Goal: Navigation & Orientation: Locate item on page

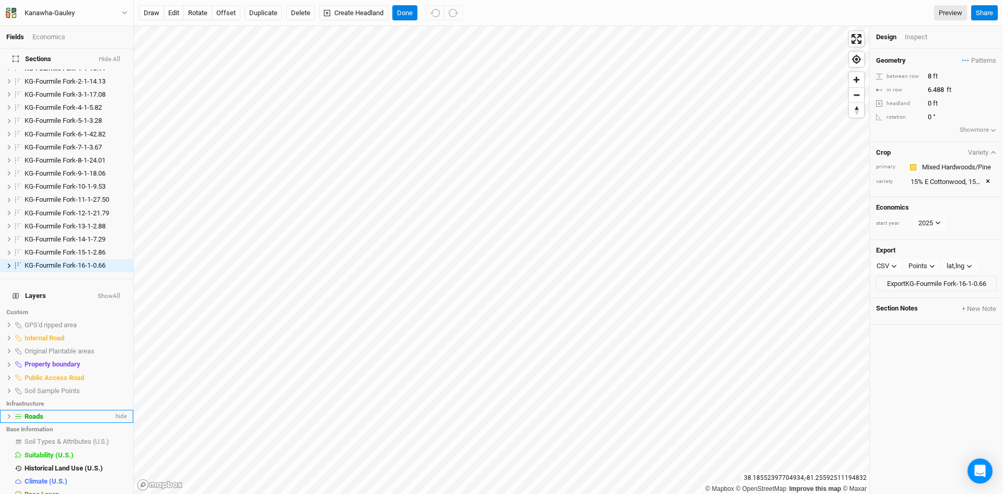
scroll to position [15, 0]
click at [49, 487] on li "Base Layer" at bounding box center [66, 493] width 133 height 13
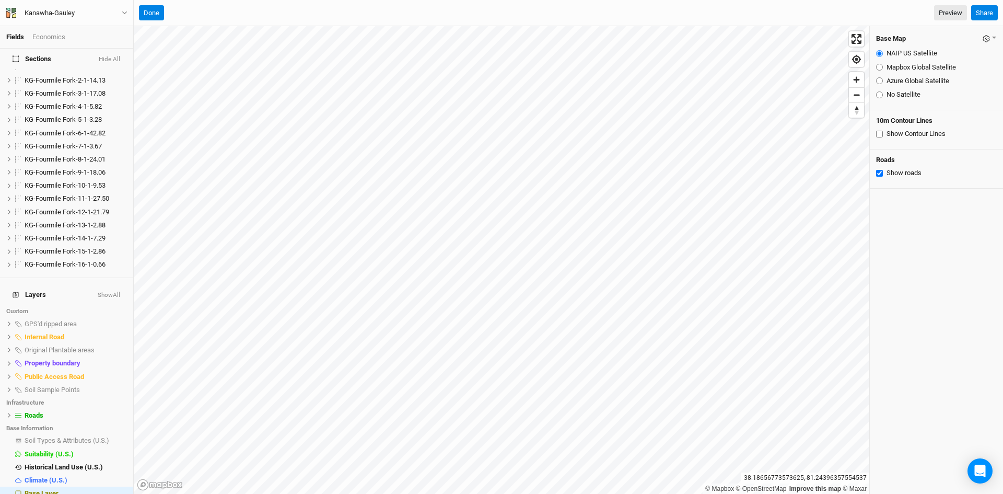
click at [879, 83] on input "Azure Global Satellite" at bounding box center [879, 80] width 7 height 7
radio input "true"
click at [107, 231] on span "hide" at bounding box center [112, 237] width 11 height 13
click at [72, 234] on span "KG-Fourmile Fork-14-1-7.29" at bounding box center [65, 238] width 81 height 8
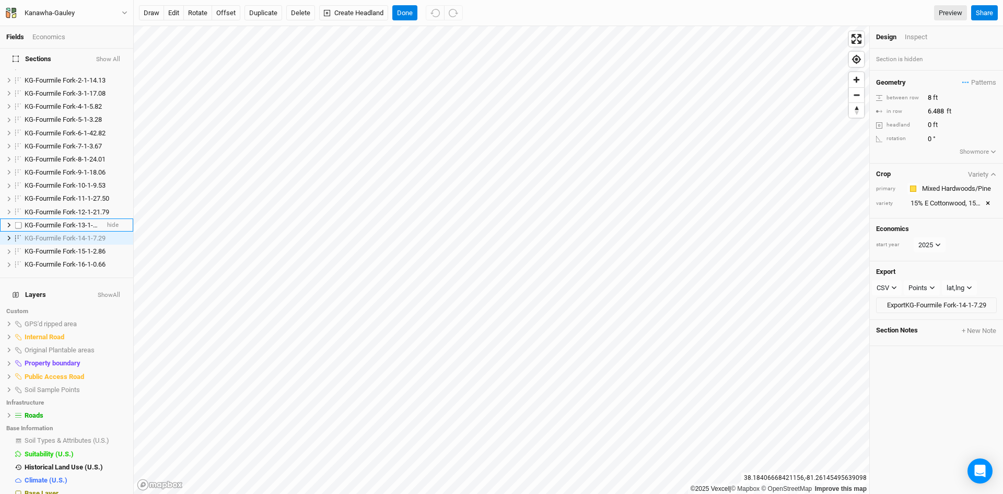
scroll to position [0, 0]
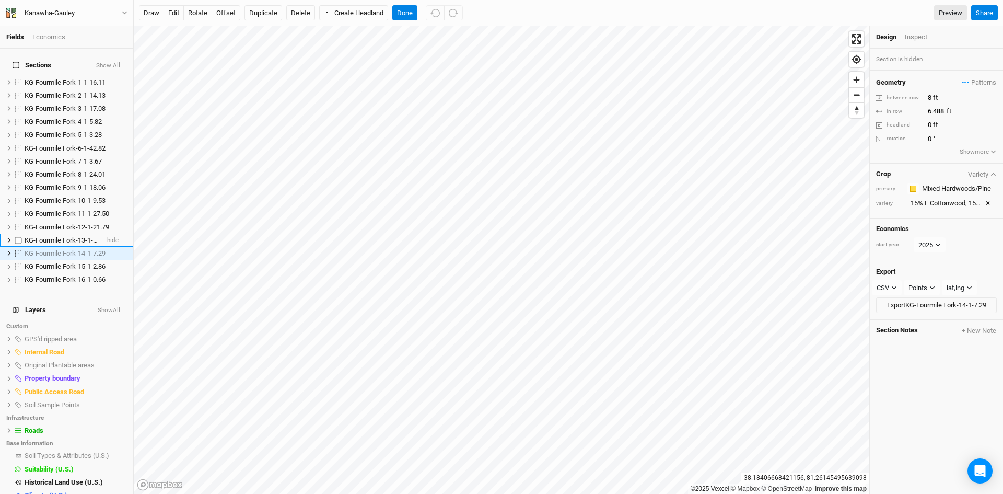
click at [107, 234] on span "hide" at bounding box center [112, 240] width 11 height 13
click at [104, 234] on span "show" at bounding box center [111, 240] width 15 height 13
click at [106, 247] on span "show" at bounding box center [111, 253] width 15 height 13
